Goal: Task Accomplishment & Management: Use online tool/utility

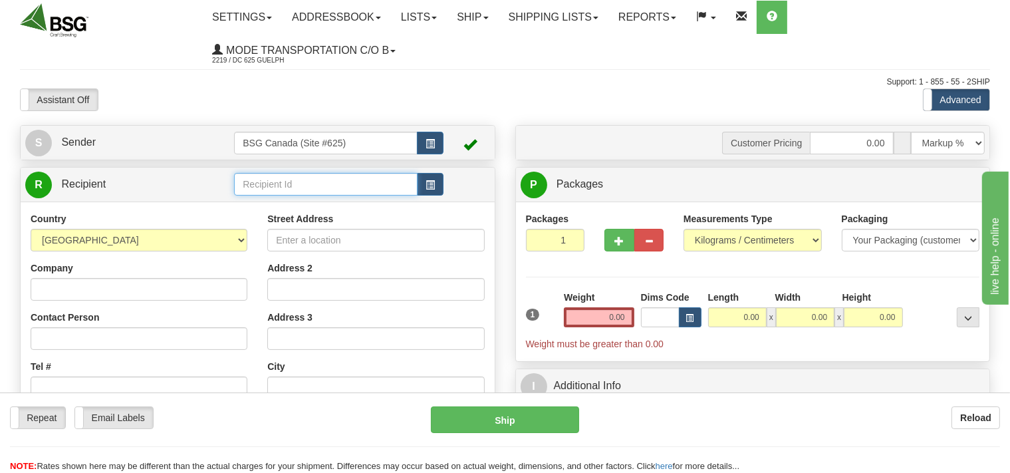
click at [280, 188] on input "text" at bounding box center [325, 184] width 183 height 23
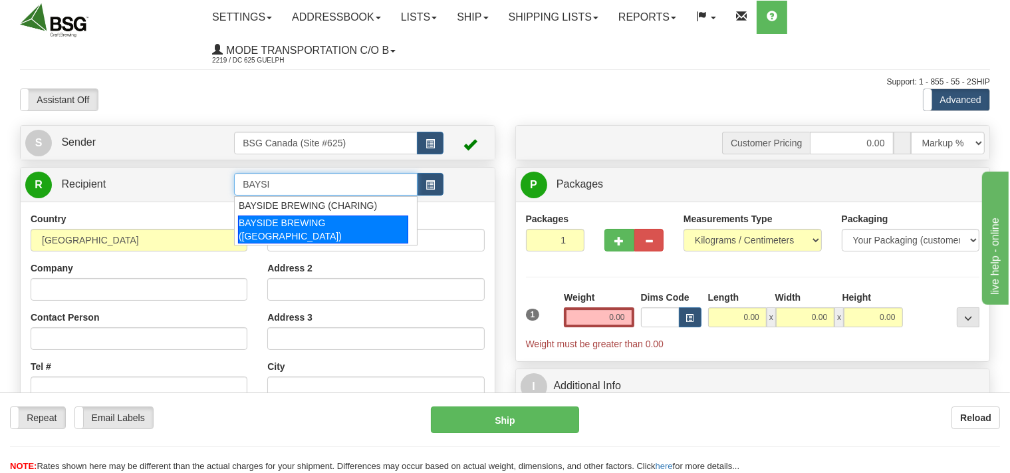
click at [292, 218] on div "BAYSIDE BREWING ([GEOGRAPHIC_DATA])" at bounding box center [323, 230] width 170 height 28
type input "BAYSIDE BREWING ([GEOGRAPHIC_DATA])"
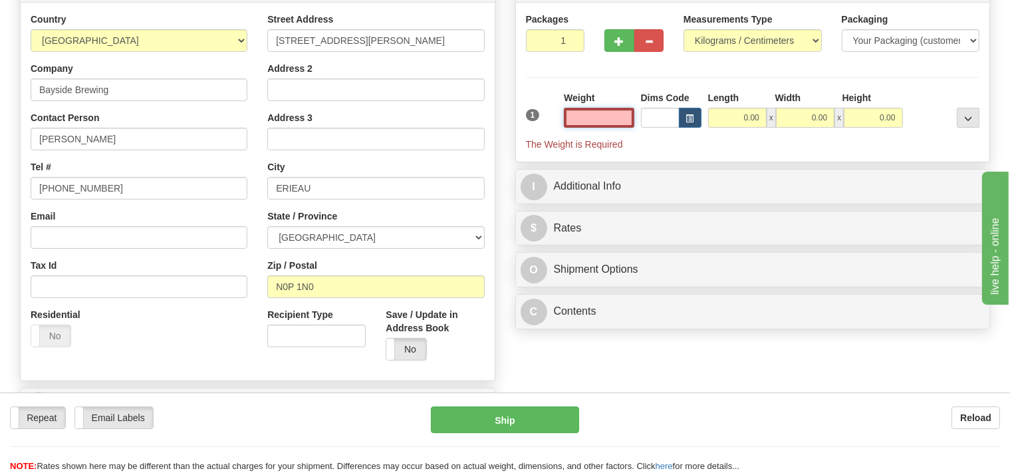
scroll to position [210, 0]
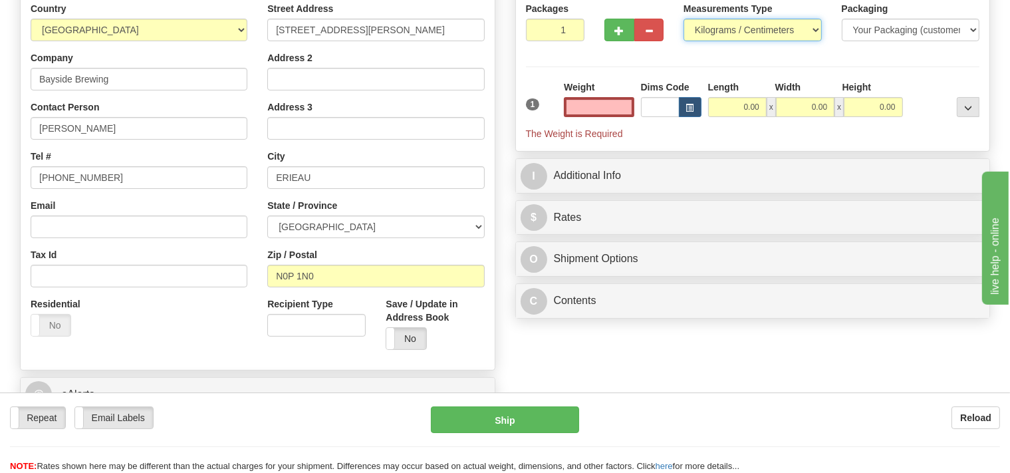
type input "0.00"
click at [684, 19] on select "Pounds / Inches Kilograms / Centimeters" at bounding box center [753, 30] width 138 height 23
select select "0"
click option "Pounds / Inches" at bounding box center [0, 0] width 0 height 0
click at [595, 105] on input "0.00" at bounding box center [599, 107] width 70 height 20
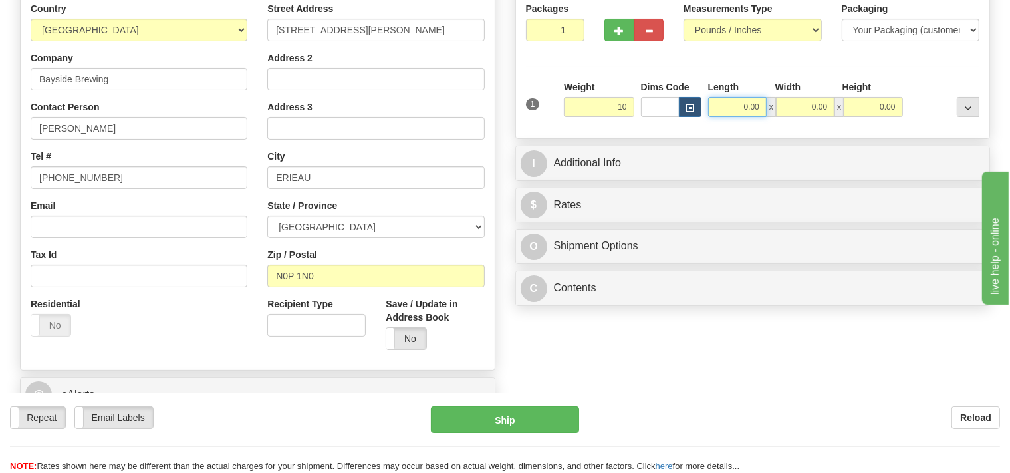
type input "10.00"
click at [737, 108] on input "0.00" at bounding box center [737, 107] width 59 height 20
type input "15.00"
click at [798, 106] on input "0.00" at bounding box center [805, 107] width 59 height 20
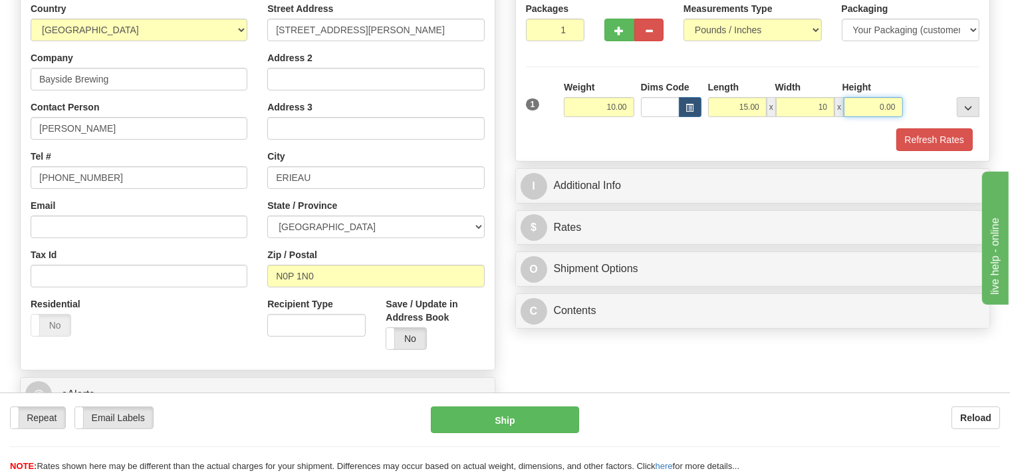
type input "10.00"
click at [869, 102] on input "0.00" at bounding box center [873, 107] width 59 height 20
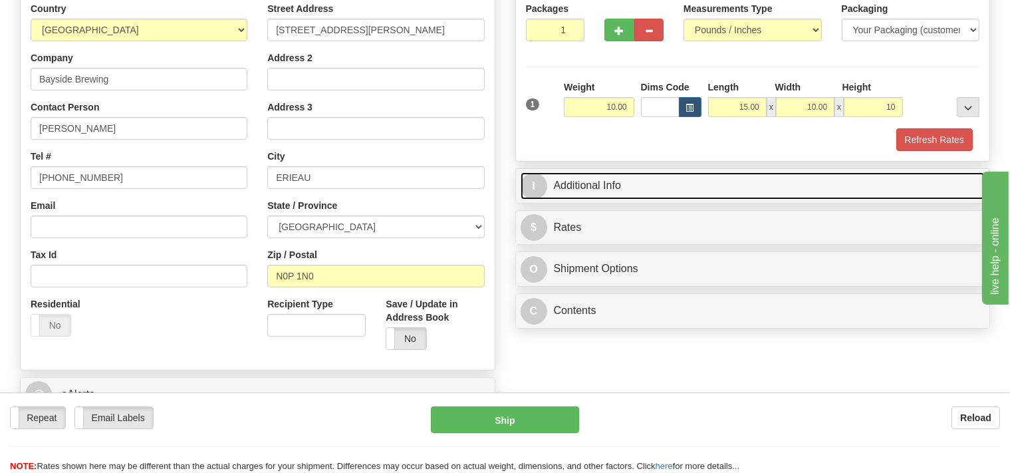
type input "10.00"
click at [591, 177] on link "I Additional Info" at bounding box center [753, 185] width 465 height 27
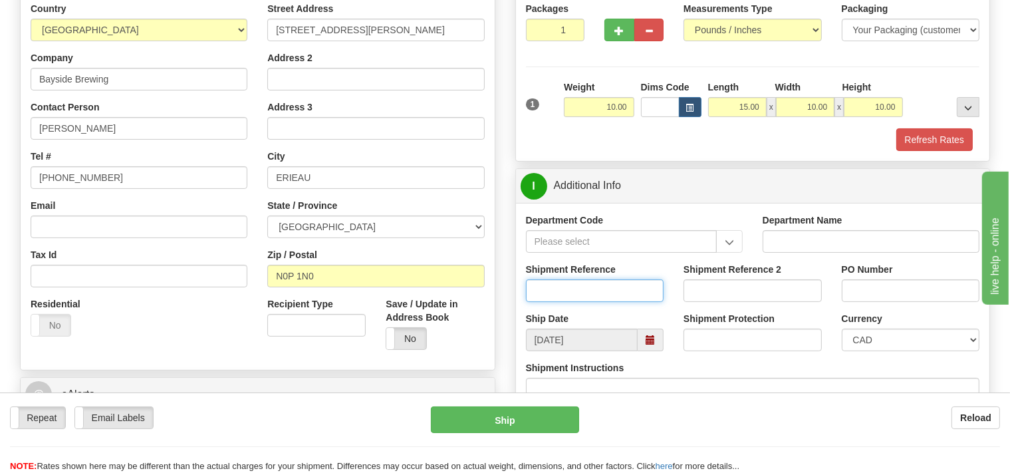
click at [560, 286] on input "Shipment Reference" at bounding box center [595, 290] width 138 height 23
type input "SO170-148290"
click at [919, 137] on button "Refresh Rates" at bounding box center [935, 139] width 76 height 23
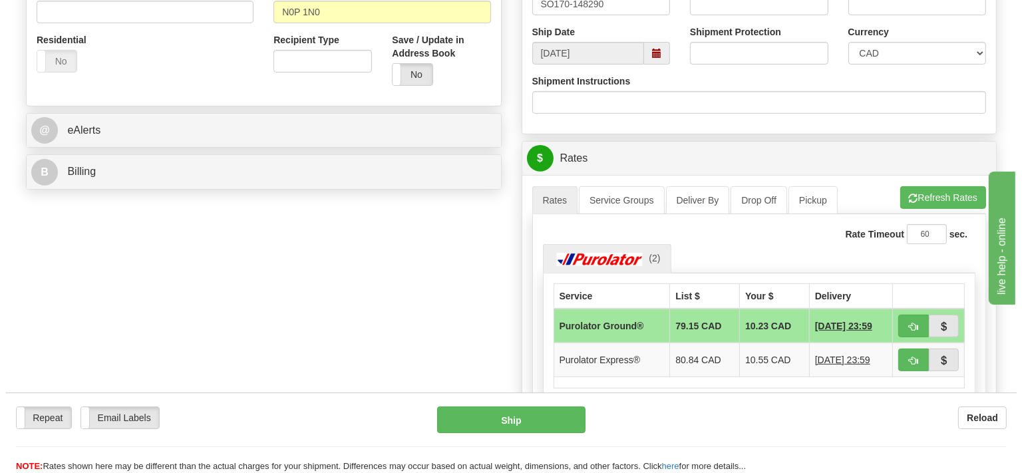
scroll to position [492, 0]
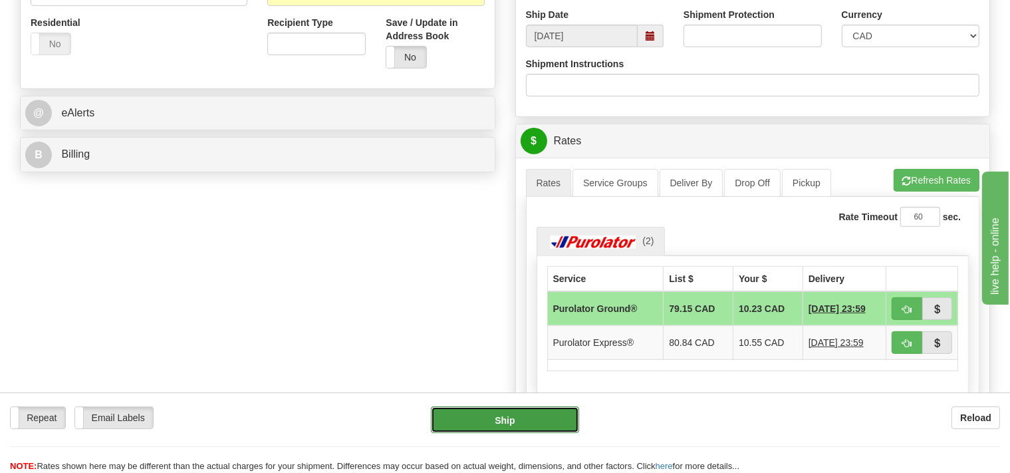
click at [536, 420] on button "Ship" at bounding box center [505, 419] width 148 height 27
type input "260"
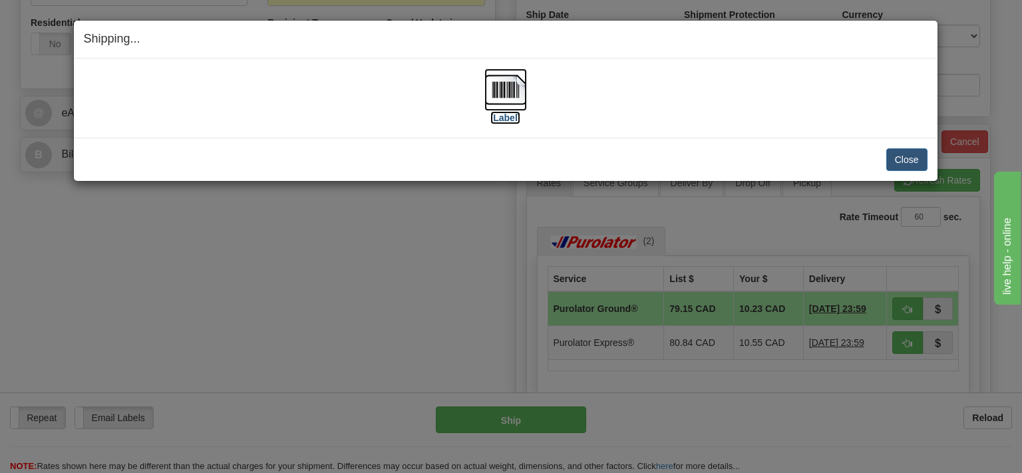
click at [499, 91] on img at bounding box center [505, 90] width 43 height 43
click at [891, 156] on button "Close" at bounding box center [906, 159] width 41 height 23
